Goal: Transaction & Acquisition: Purchase product/service

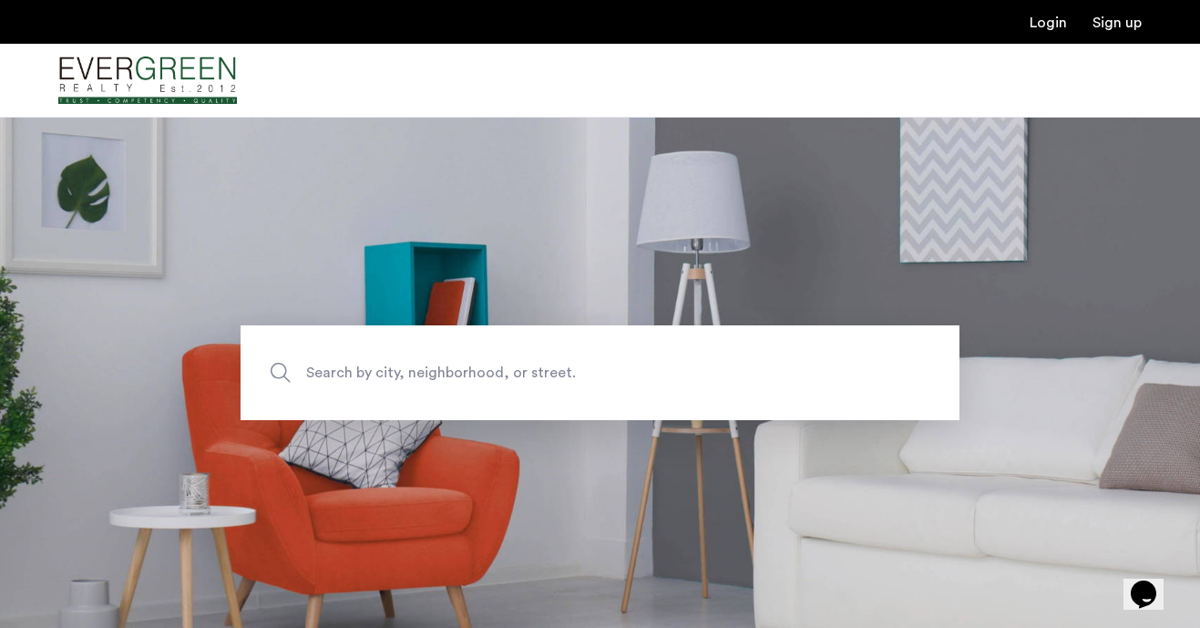
click at [399, 369] on span "Search by city, neighborhood, or street." at bounding box center [557, 372] width 503 height 25
click at [399, 369] on input "Search by city, neighborhood, or street." at bounding box center [600, 372] width 719 height 95
click at [397, 93] on div at bounding box center [600, 81] width 1200 height 74
click at [323, 371] on span "Search by city, neighborhood, or street." at bounding box center [557, 372] width 503 height 25
click at [323, 371] on input "Search by city, neighborhood, or street." at bounding box center [600, 372] width 719 height 95
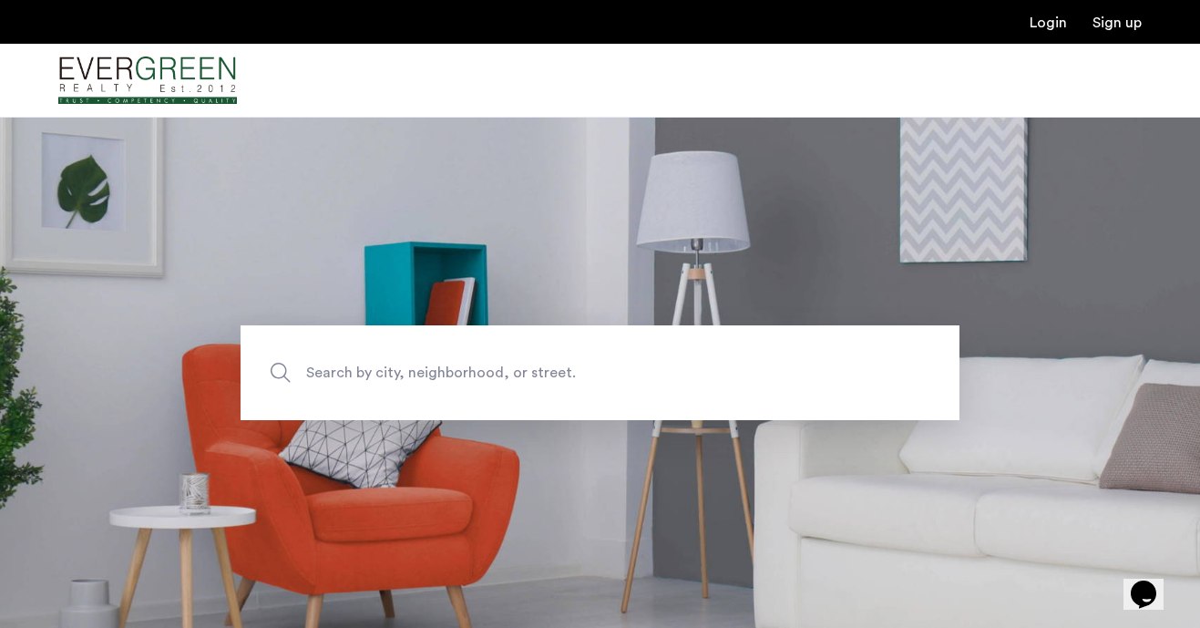
click at [170, 69] on img "Cazamio Logo" at bounding box center [147, 80] width 179 height 68
click at [177, 86] on img "Cazamio Logo" at bounding box center [147, 80] width 179 height 68
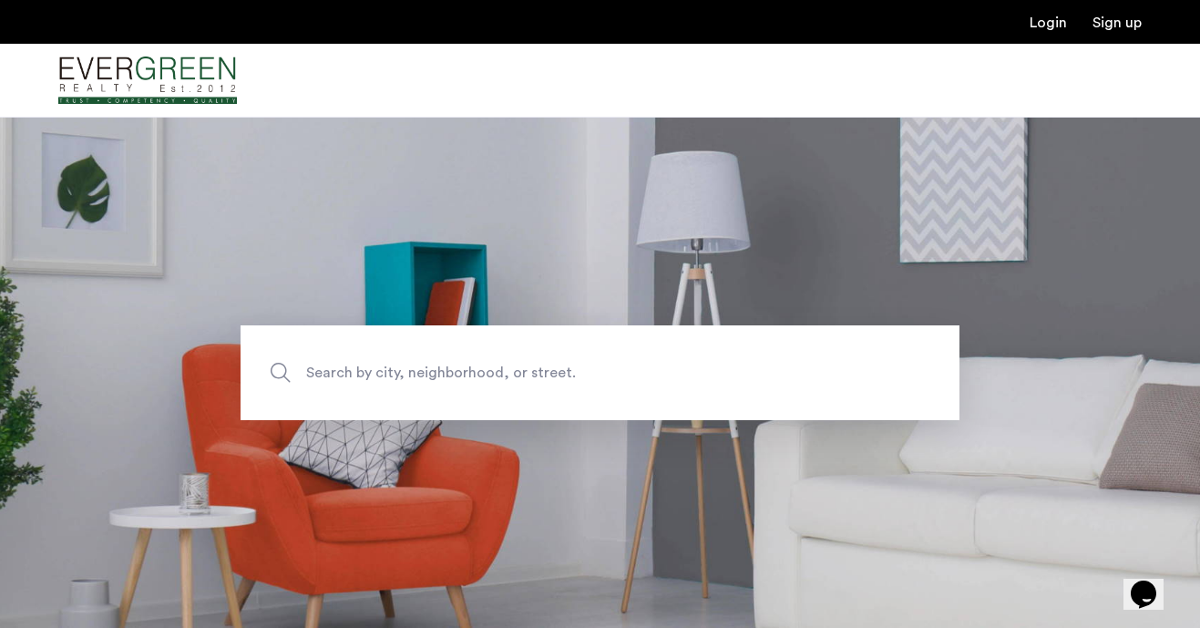
click at [335, 373] on span "Search by city, neighborhood, or street." at bounding box center [557, 372] width 503 height 25
click at [335, 373] on input "Search by city, neighborhood, or street." at bounding box center [600, 372] width 719 height 95
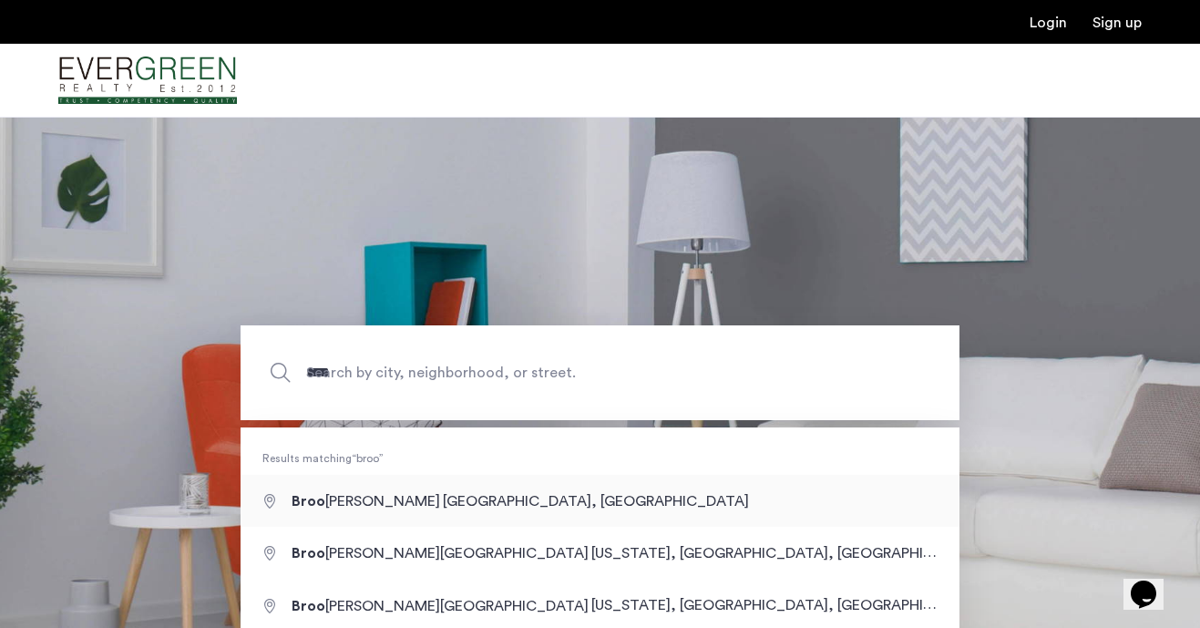
type input "**********"
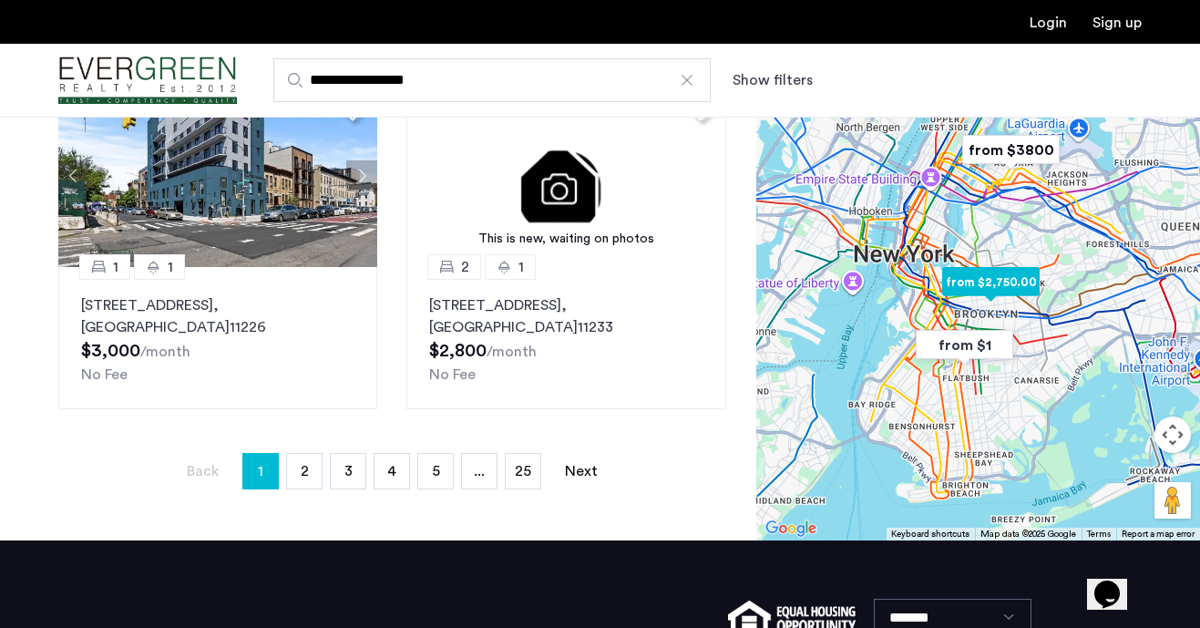
scroll to position [424, 0]
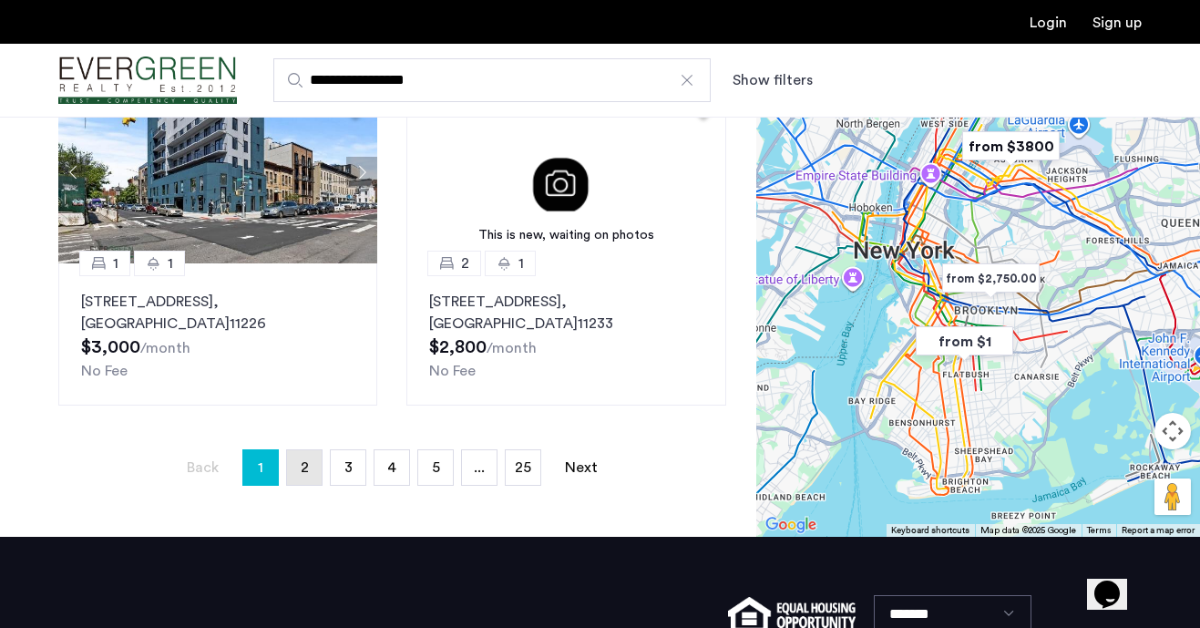
click at [313, 467] on link "page 2" at bounding box center [304, 467] width 35 height 35
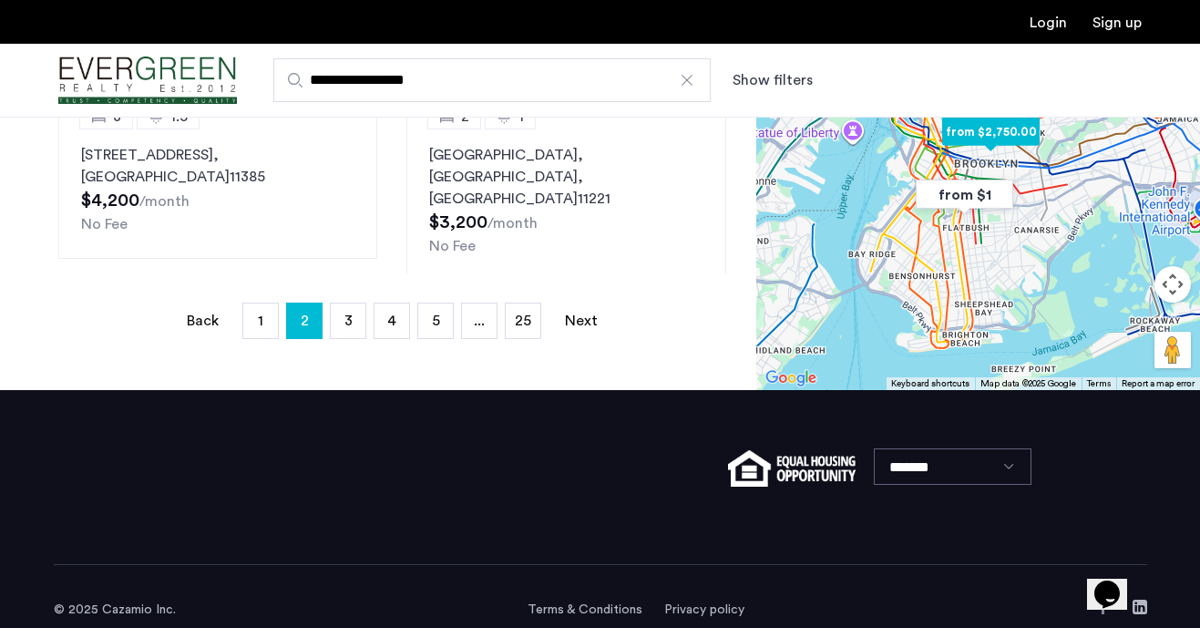
scroll to position [598, 0]
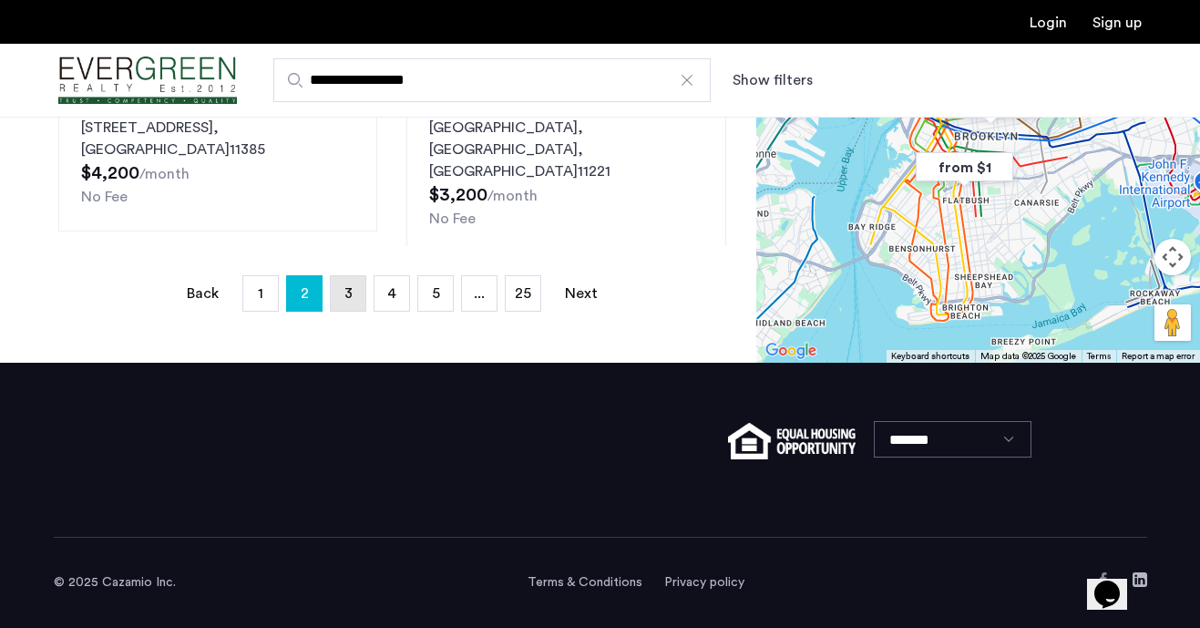
click at [339, 301] on link "page 3" at bounding box center [348, 293] width 35 height 35
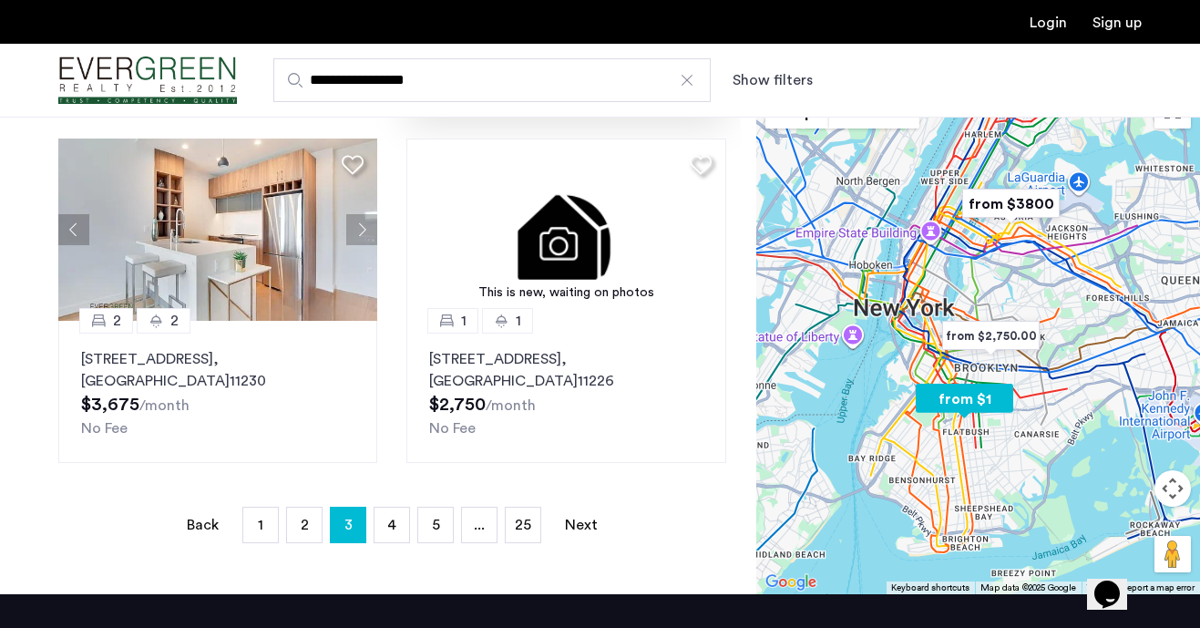
scroll to position [421, 0]
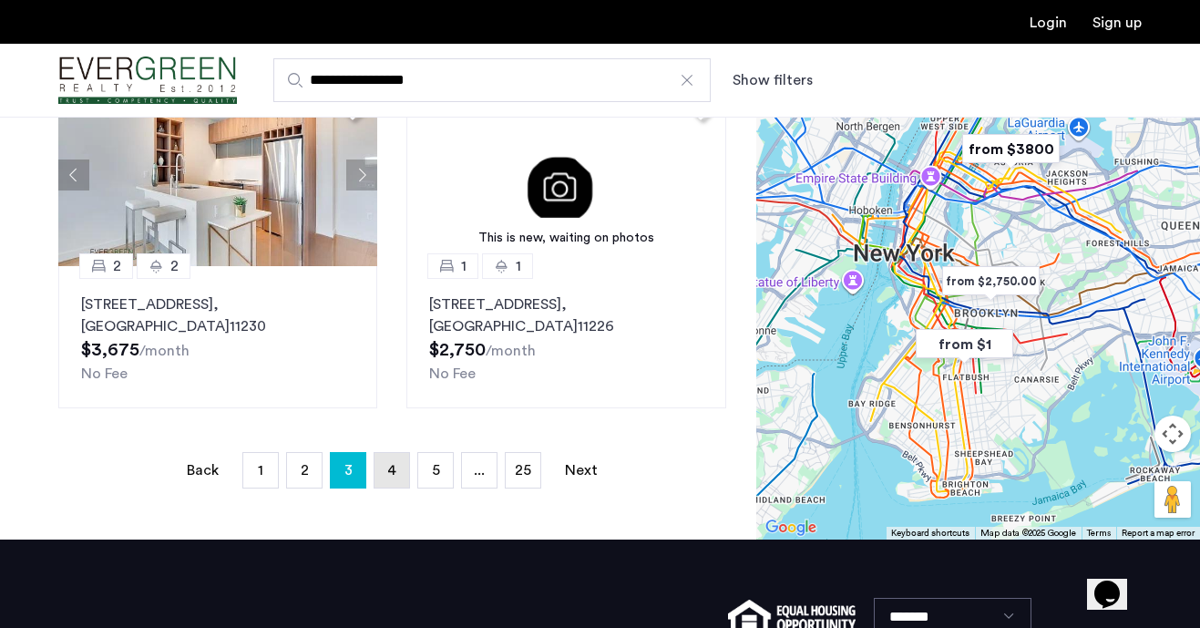
click at [397, 477] on link "page 4" at bounding box center [391, 470] width 35 height 35
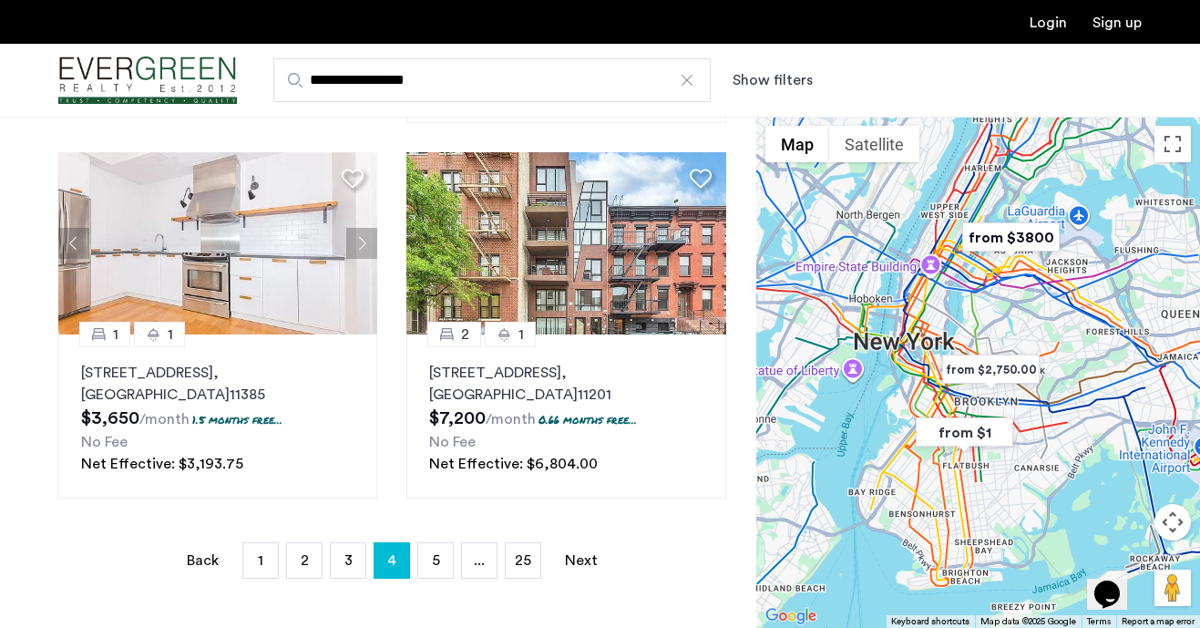
scroll to position [369, 0]
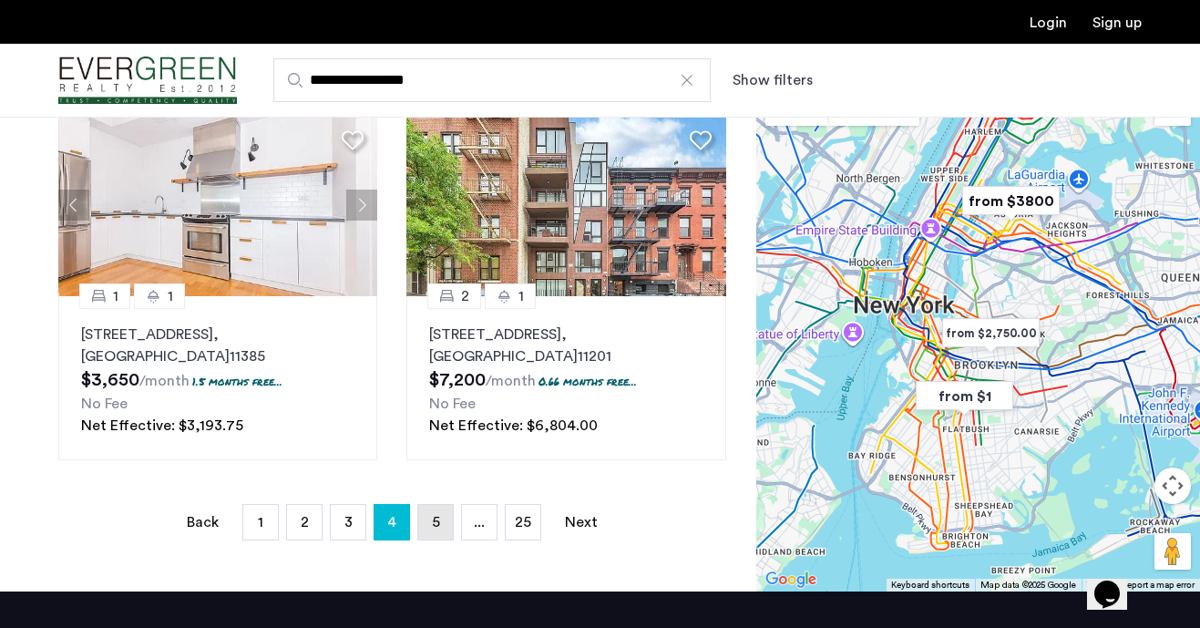
click at [425, 527] on link "page 5" at bounding box center [435, 522] width 35 height 35
